Goal: Task Accomplishment & Management: Manage account settings

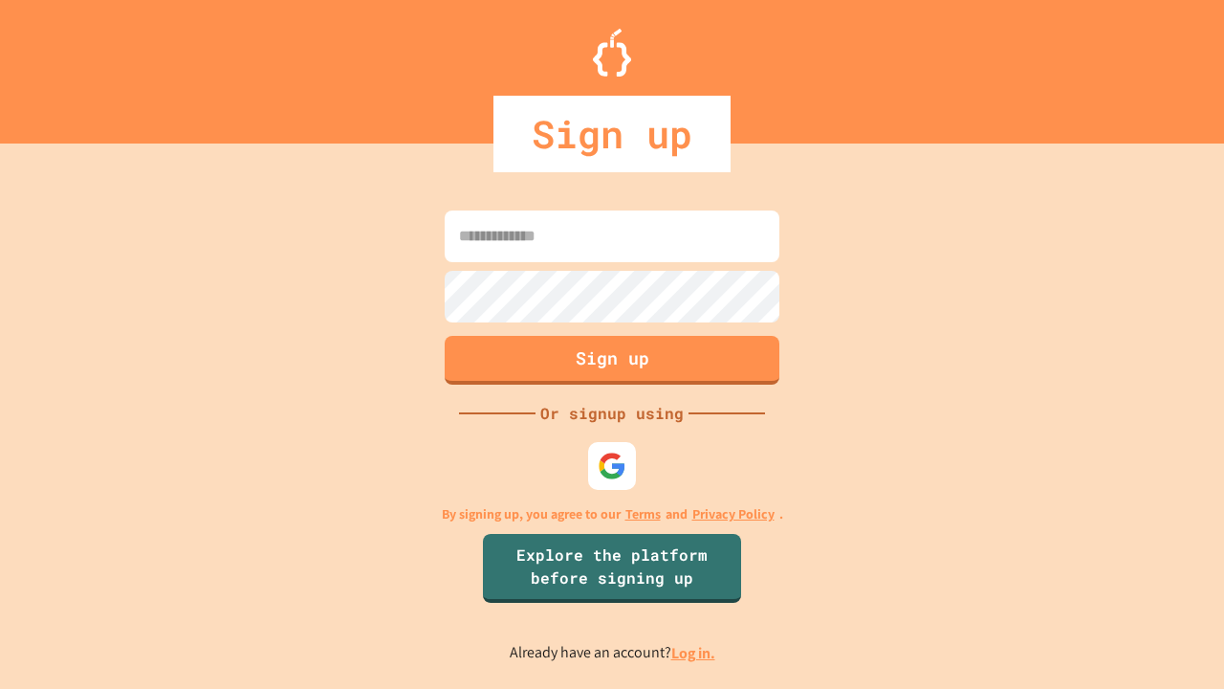
click at [694, 652] on link "Log in." at bounding box center [693, 653] width 44 height 20
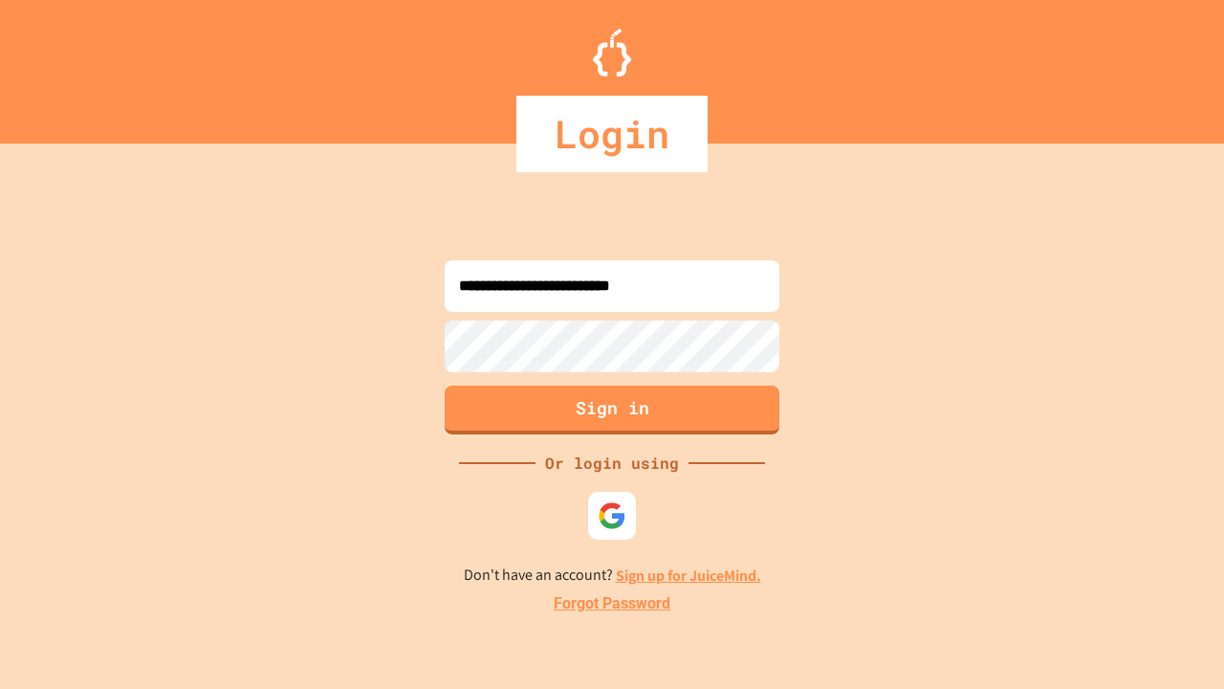
type input "**********"
